Goal: Task Accomplishment & Management: Manage account settings

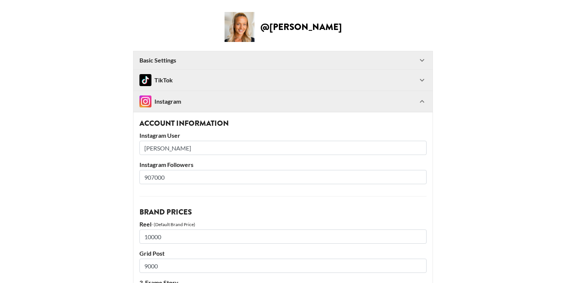
select select "USD"
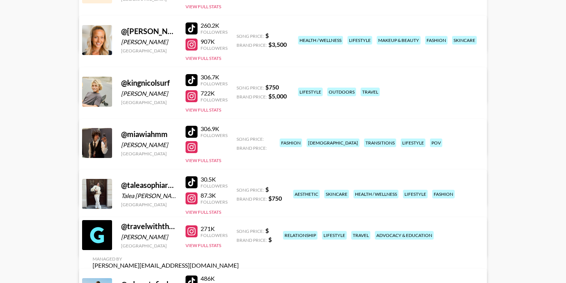
scroll to position [155, 0]
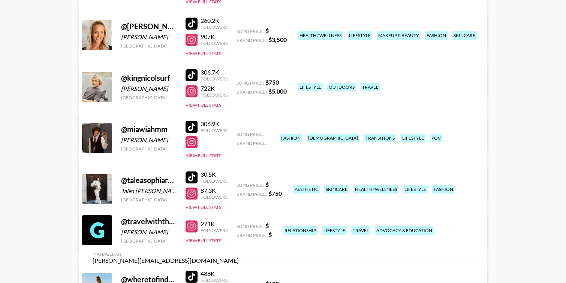
click at [239, 184] on link "View/Edit Details" at bounding box center [166, 187] width 146 height 7
click at [209, 155] on button "View Full Stats" at bounding box center [203, 156] width 36 height 6
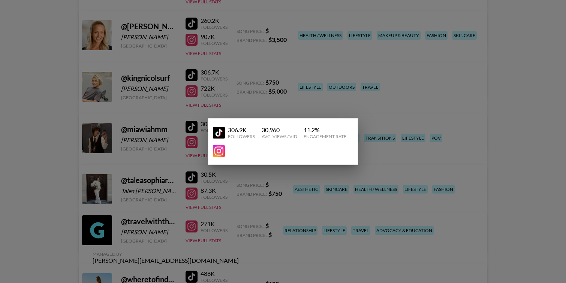
click at [26, 156] on div at bounding box center [283, 141] width 566 height 283
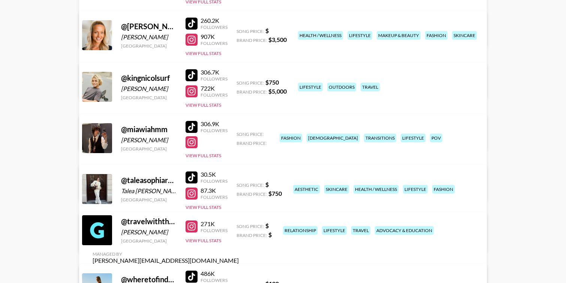
click at [245, 159] on div "Managed By clarissa.lucattini@grail-talent.com View/Edit Details" at bounding box center [166, 178] width 158 height 39
click at [239, 184] on link "View/Edit Details" at bounding box center [166, 187] width 146 height 7
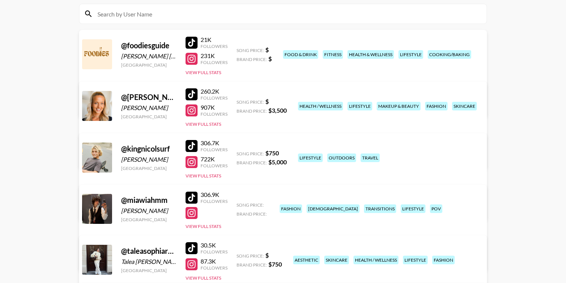
scroll to position [0, 0]
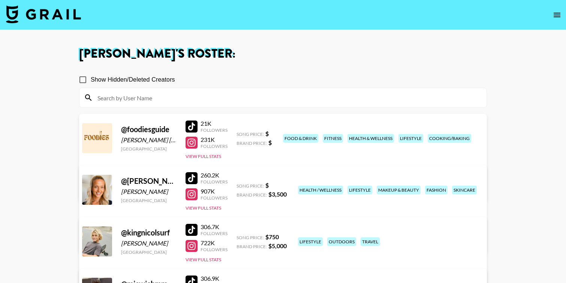
click at [558, 13] on icon "open drawer" at bounding box center [556, 15] width 7 height 4
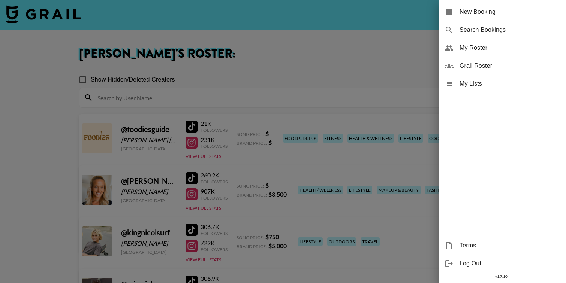
click at [321, 45] on div at bounding box center [283, 141] width 566 height 283
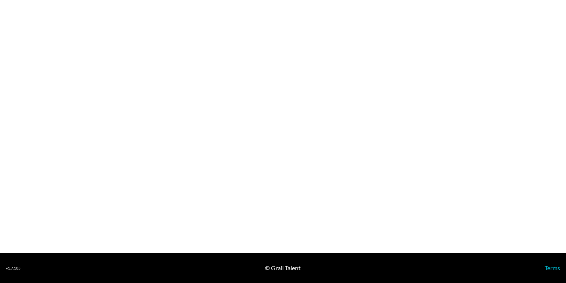
select select "USD"
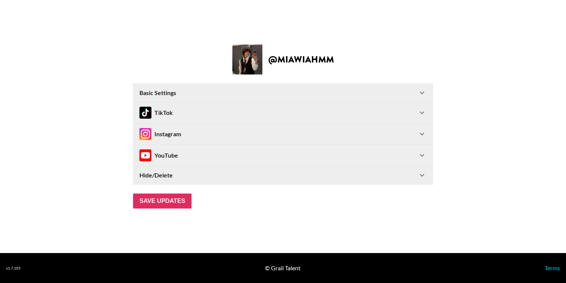
click at [178, 116] on div "TikTok" at bounding box center [278, 113] width 278 height 12
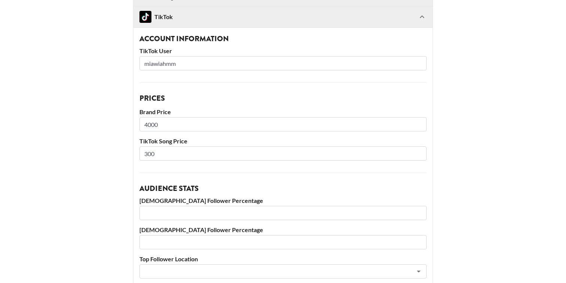
scroll to position [64, 0]
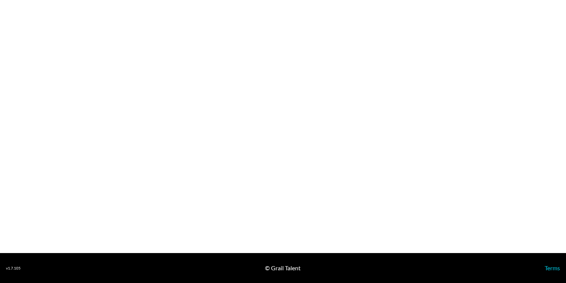
select select "USD"
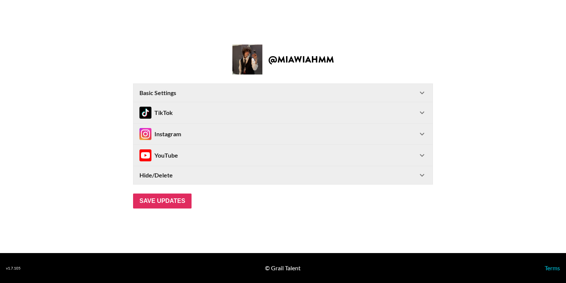
click at [191, 131] on div "Instagram" at bounding box center [278, 134] width 278 height 12
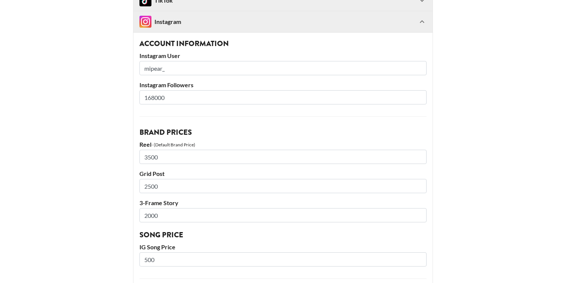
scroll to position [99, 0]
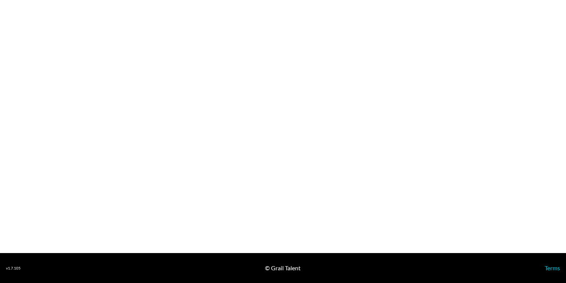
select select "USD"
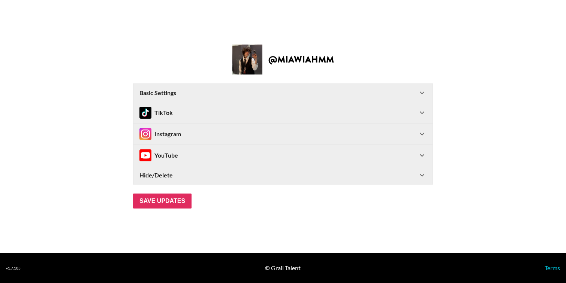
click at [205, 114] on div "TikTok" at bounding box center [278, 113] width 278 height 12
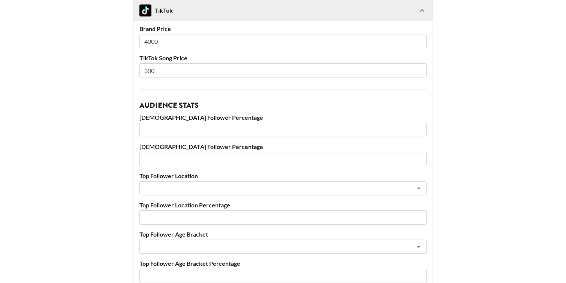
scroll to position [286, 0]
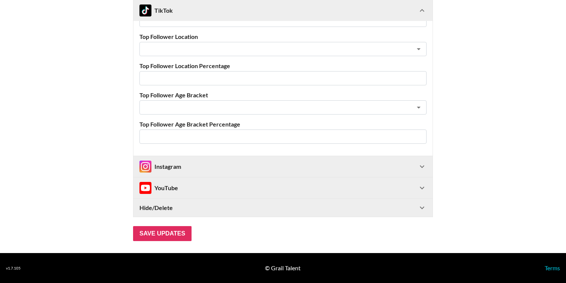
click at [196, 167] on div "Instagram" at bounding box center [278, 167] width 278 height 12
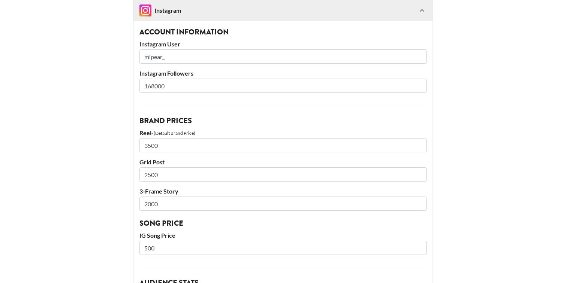
scroll to position [454, 0]
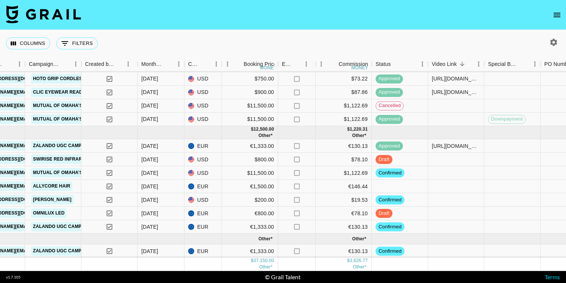
scroll to position [10, 344]
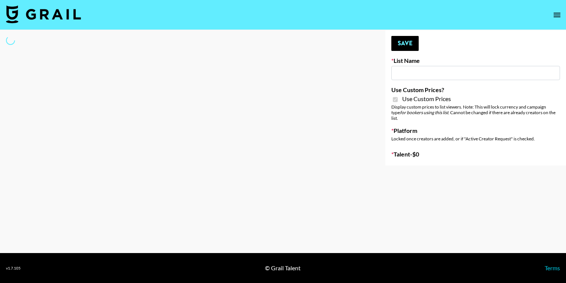
type input "**Noschinko UGC**"
checkbox input "true"
select select "Brand"
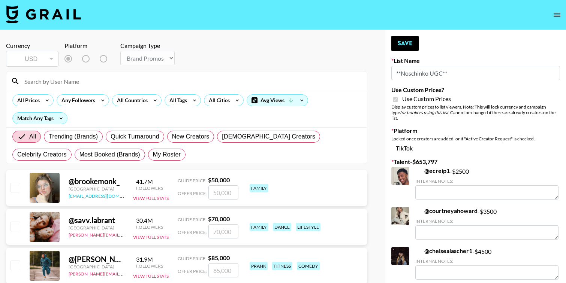
scroll to position [10, 0]
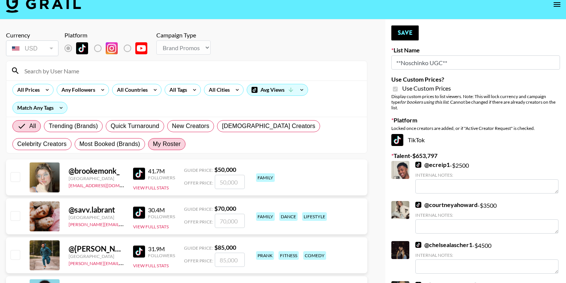
click at [153, 142] on span "My Roster" at bounding box center [167, 144] width 28 height 9
click at [153, 144] on input "My Roster" at bounding box center [153, 144] width 0 height 0
radio input "true"
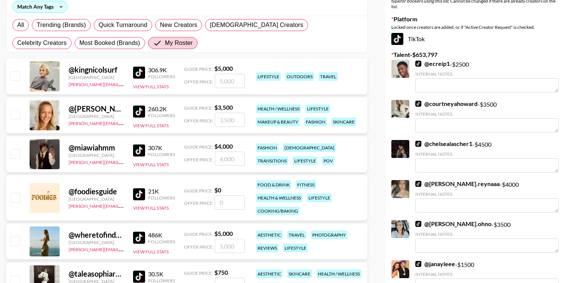
scroll to position [140, 0]
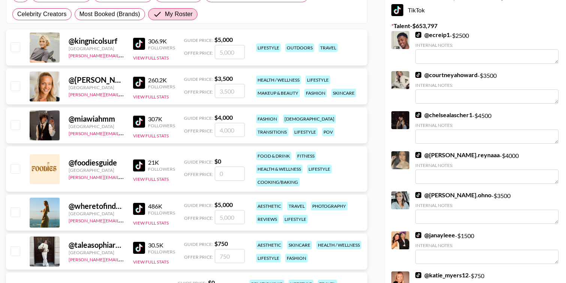
click at [16, 126] on input "checkbox" at bounding box center [14, 124] width 9 height 9
checkbox input "true"
type input "4000"
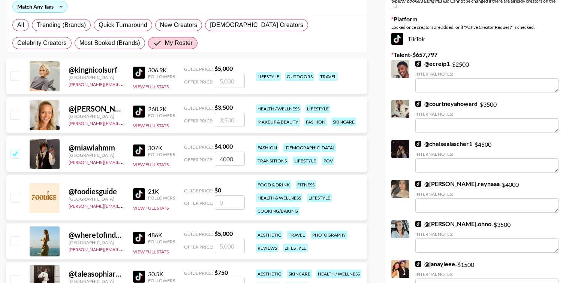
scroll to position [0, 0]
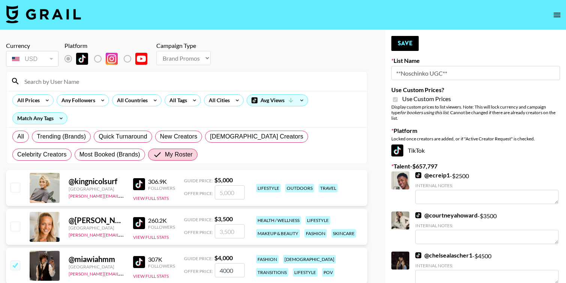
click at [400, 43] on button "Save" at bounding box center [404, 43] width 27 height 15
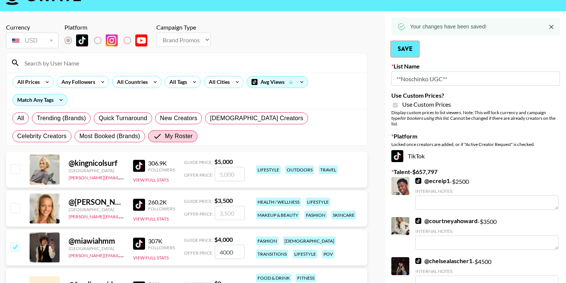
scroll to position [42, 0]
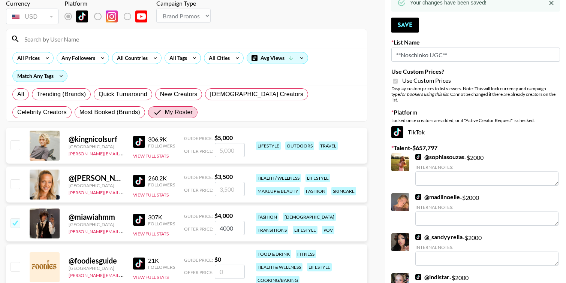
click at [15, 146] on input "checkbox" at bounding box center [14, 144] width 9 height 9
checkbox input "true"
type input "5000"
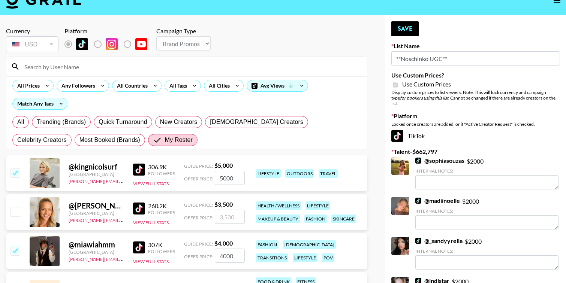
scroll to position [0, 0]
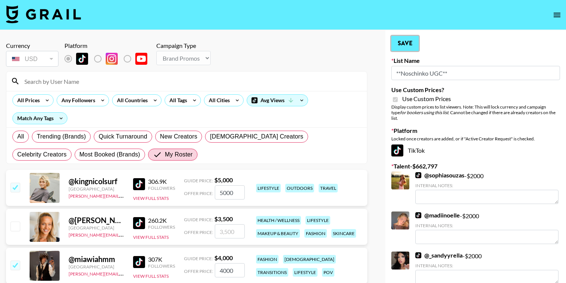
click at [409, 42] on button "Save" at bounding box center [404, 43] width 27 height 15
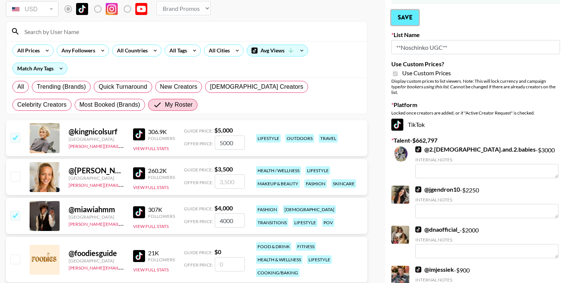
scroll to position [51, 0]
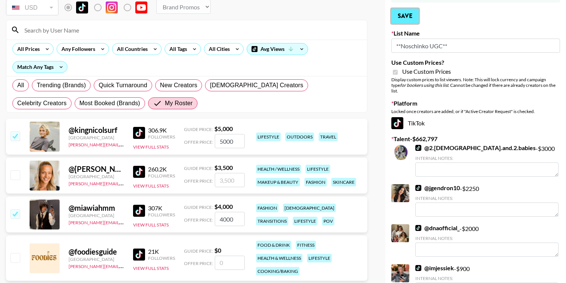
click at [416, 16] on button "Save" at bounding box center [404, 16] width 27 height 15
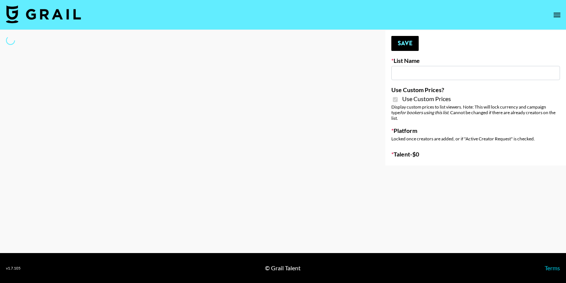
type input "**Noschinko UGC**"
checkbox input "true"
select select "Brand"
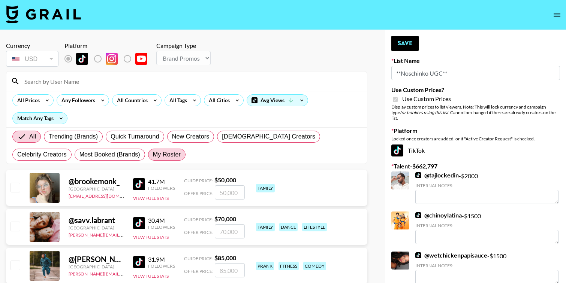
click at [153, 157] on span "My Roster" at bounding box center [167, 154] width 28 height 9
click at [153, 155] on input "My Roster" at bounding box center [153, 155] width 0 height 0
radio input "true"
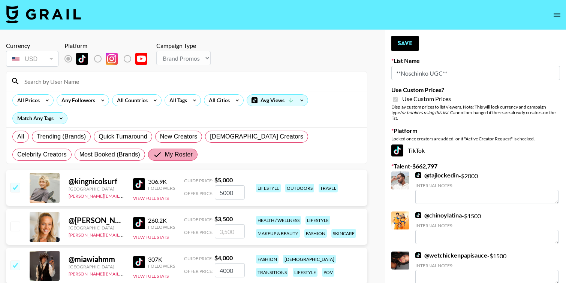
scroll to position [22, 0]
